Goal: Check status: Check status

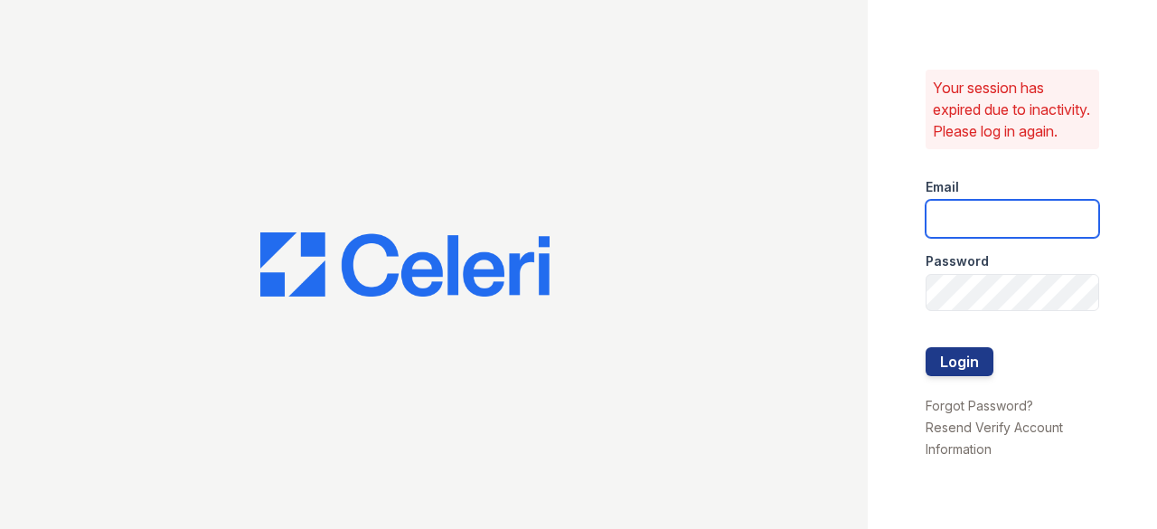
click at [977, 236] on input "email" at bounding box center [1013, 219] width 174 height 38
type input "[EMAIL_ADDRESS][DOMAIN_NAME]"
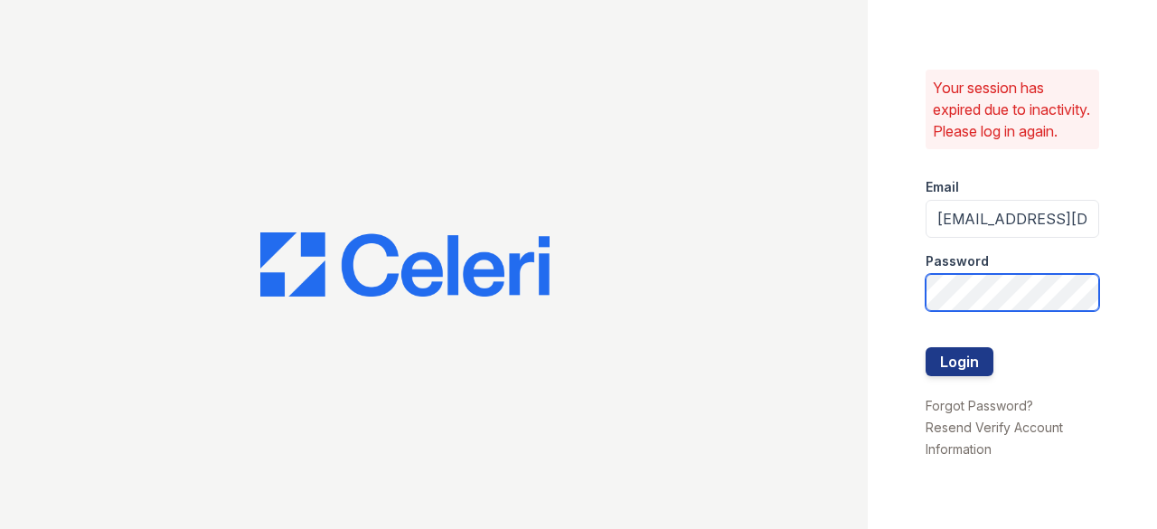
click at [926, 347] on button "Login" at bounding box center [960, 361] width 68 height 29
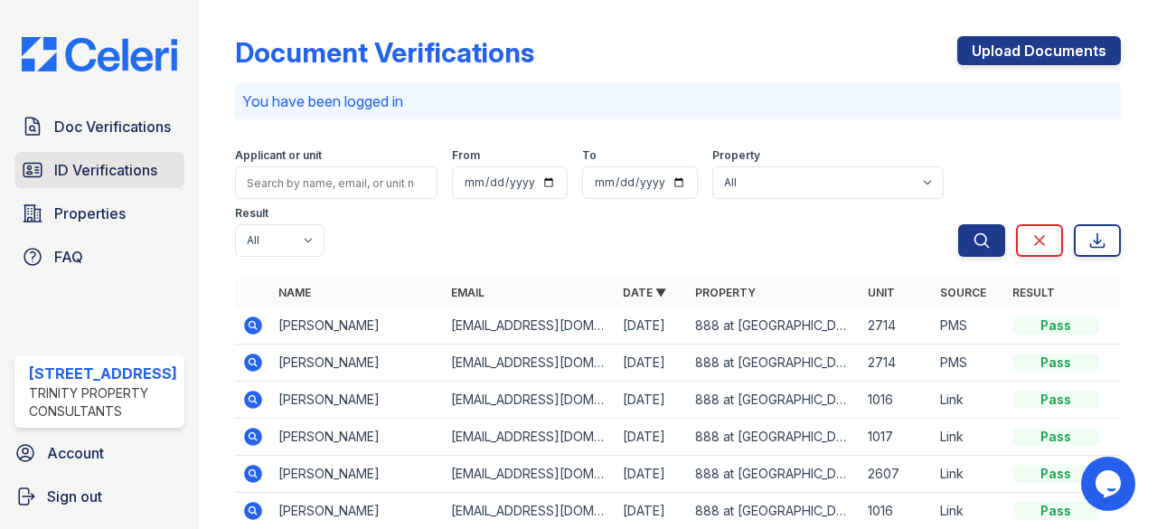
click at [99, 159] on span "ID Verifications" at bounding box center [105, 170] width 103 height 22
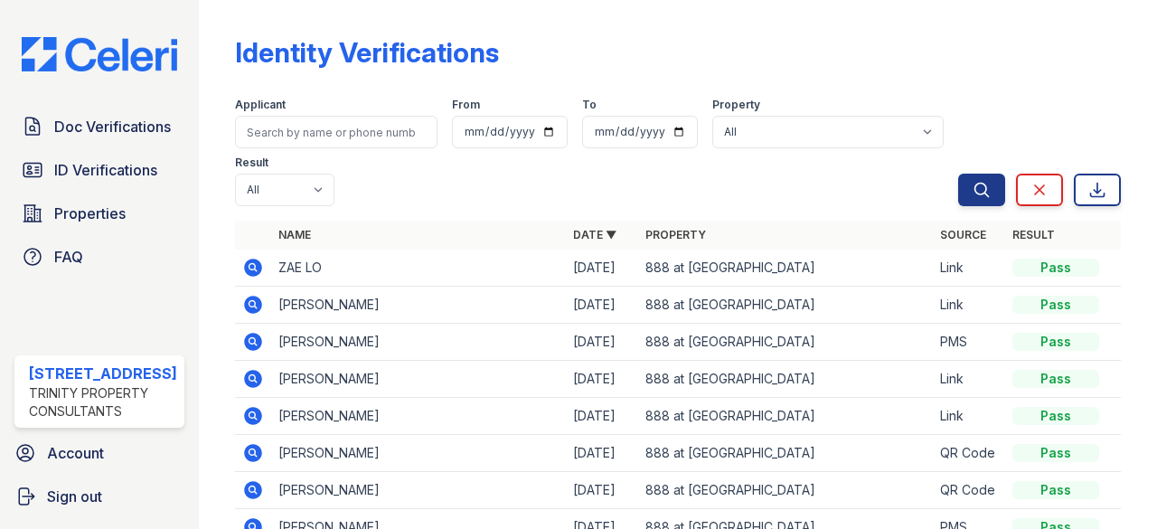
click at [242, 264] on icon at bounding box center [253, 268] width 22 height 22
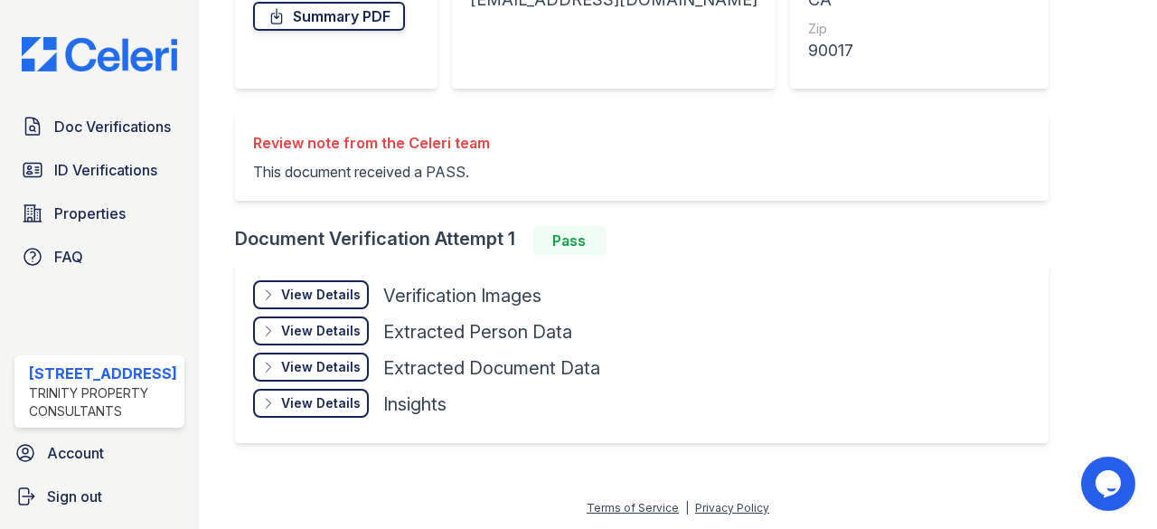
scroll to position [367, 0]
click at [338, 278] on div "View Details Details Hide Details Details Verification Images Face Open Documen…" at bounding box center [642, 352] width 814 height 181
click at [333, 286] on div "View Details" at bounding box center [321, 295] width 80 height 18
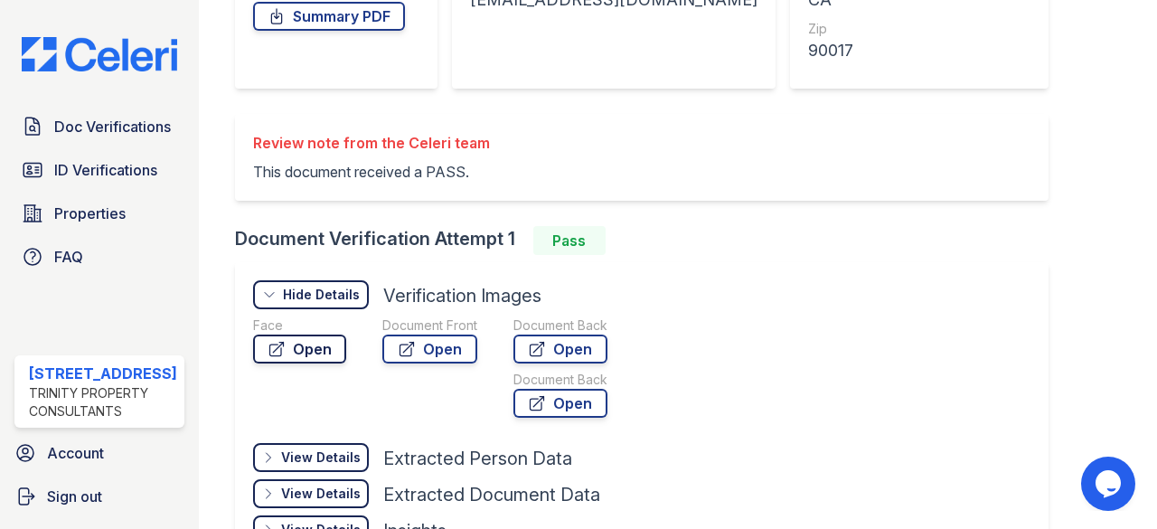
click at [297, 338] on link "Open" at bounding box center [299, 349] width 93 height 29
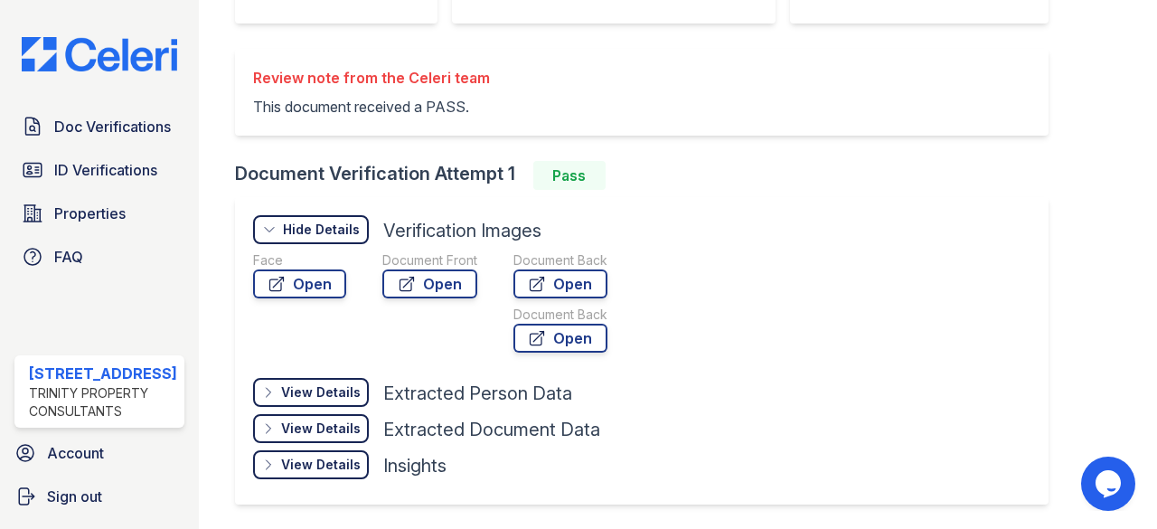
scroll to position [494, 0]
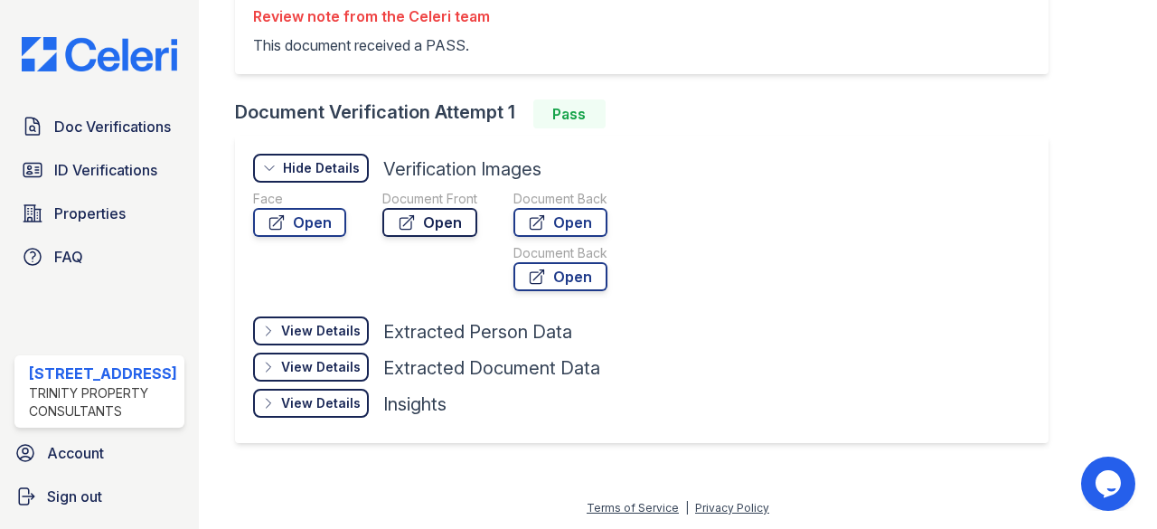
click at [445, 230] on link "Open" at bounding box center [429, 222] width 95 height 29
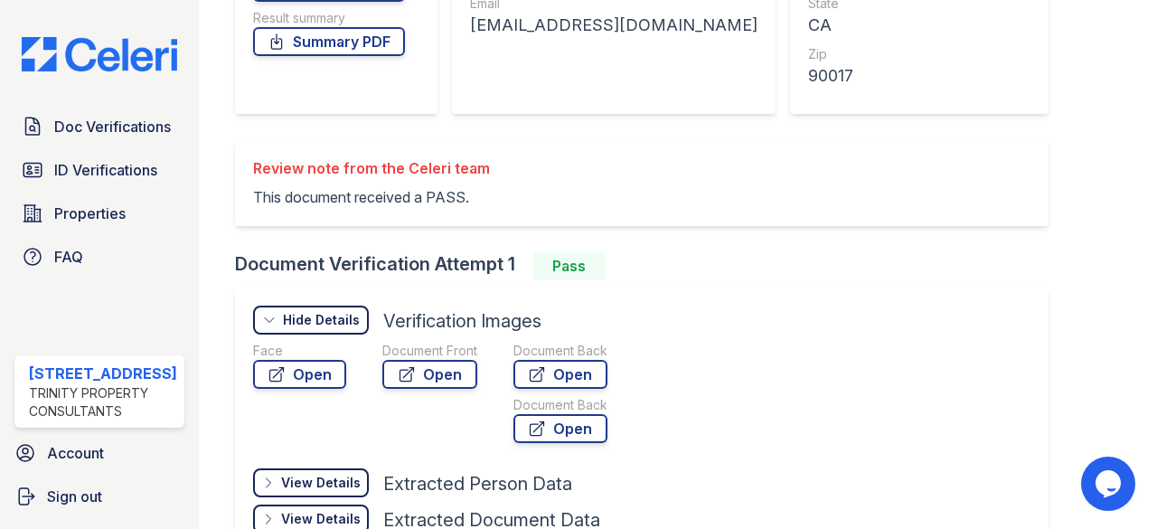
scroll to position [344, 0]
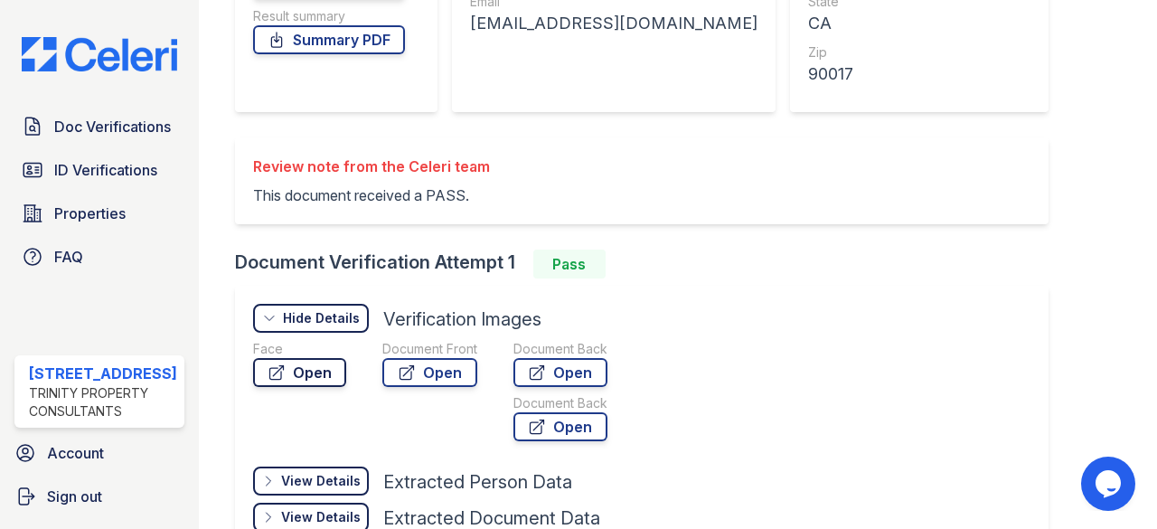
click at [278, 366] on icon at bounding box center [276, 373] width 14 height 14
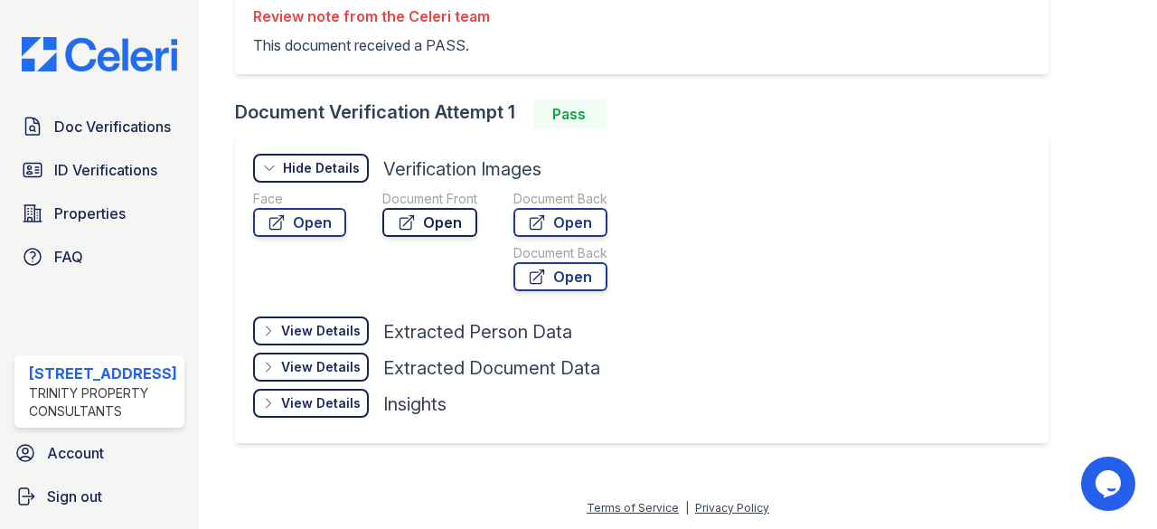
click at [442, 227] on link "Open" at bounding box center [429, 222] width 95 height 29
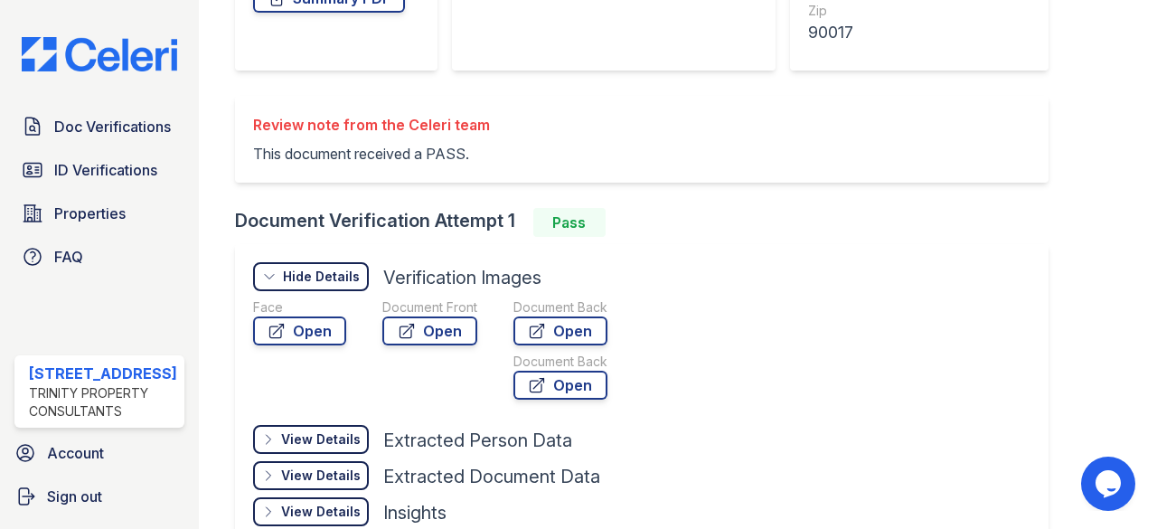
scroll to position [382, 0]
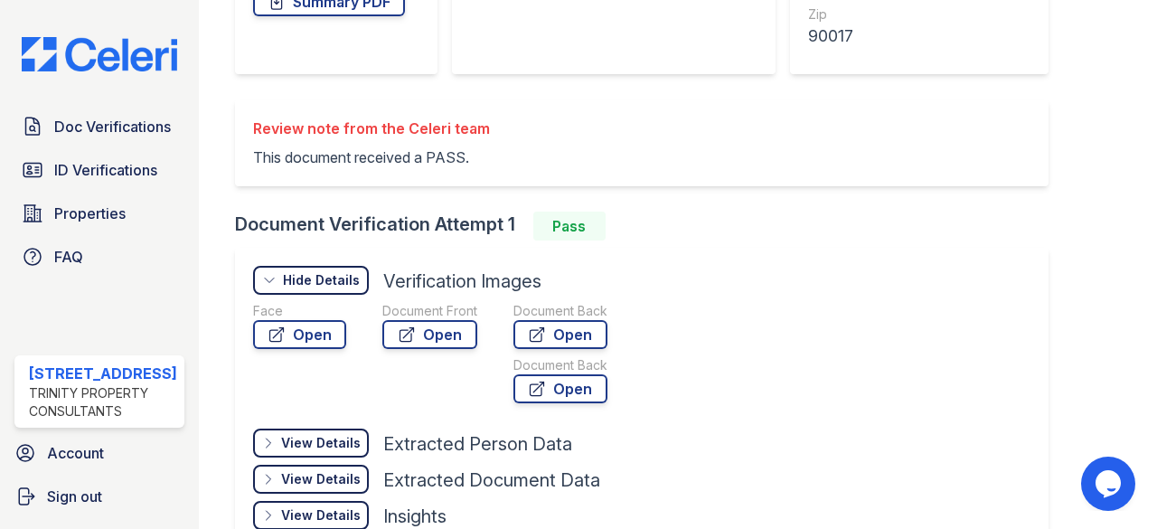
click at [444, 131] on div "Review note from the Celeri team" at bounding box center [371, 129] width 237 height 22
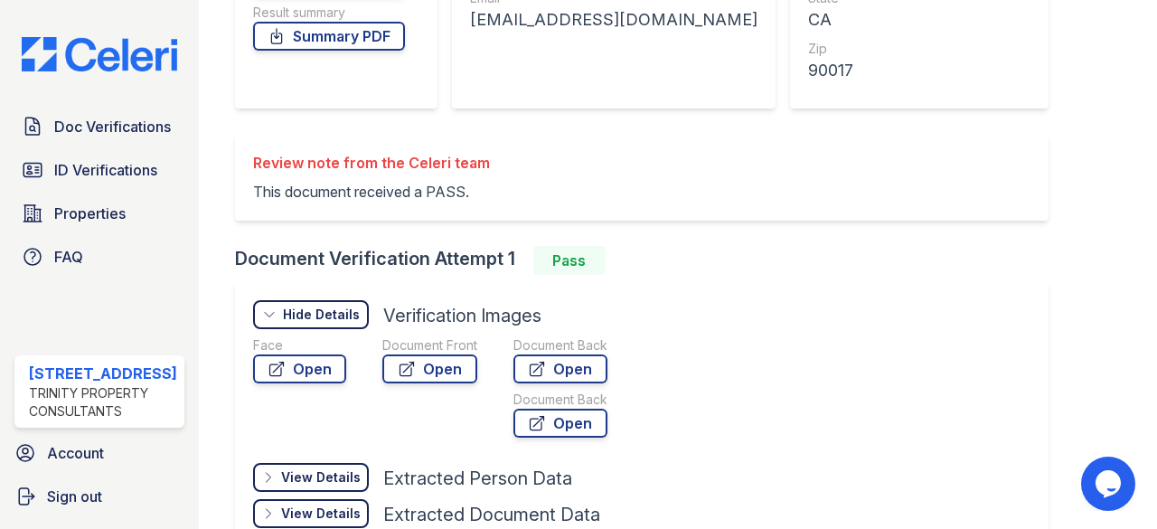
scroll to position [344, 0]
